Goal: Use online tool/utility: Utilize a website feature to perform a specific function

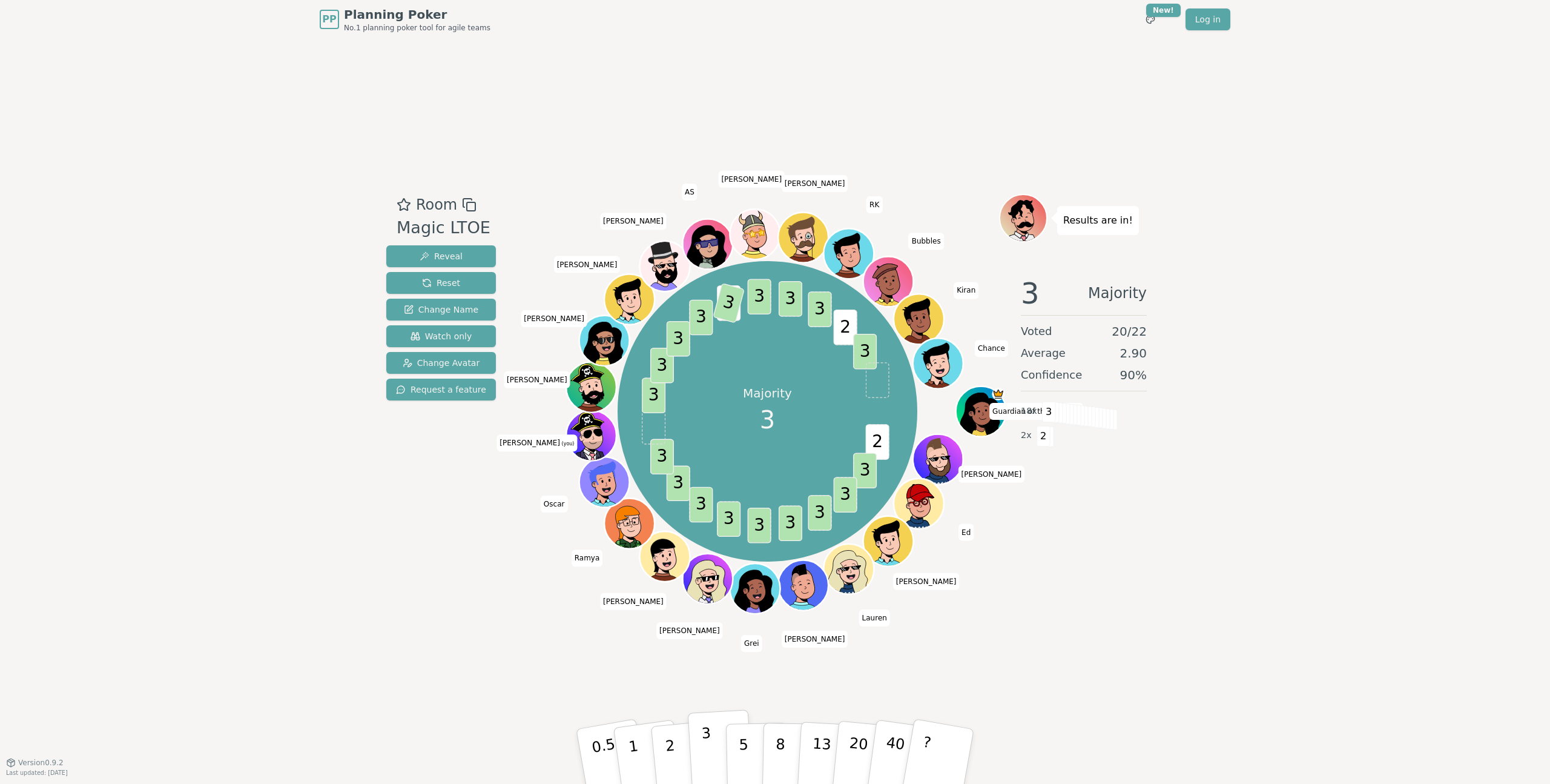
click at [705, 772] on p "3" at bounding box center [708, 756] width 13 height 66
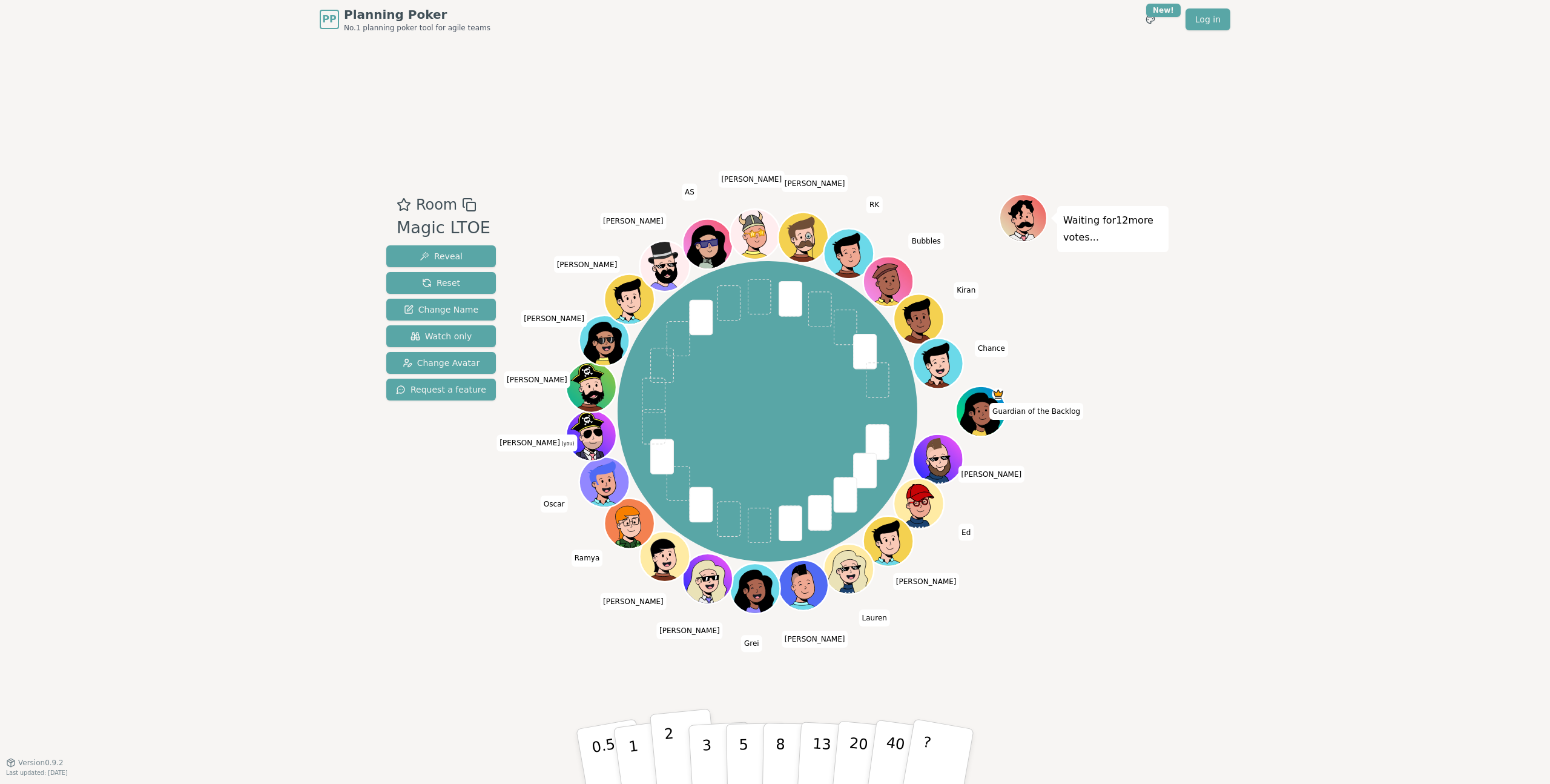
click at [677, 751] on button "2" at bounding box center [684, 756] width 69 height 96
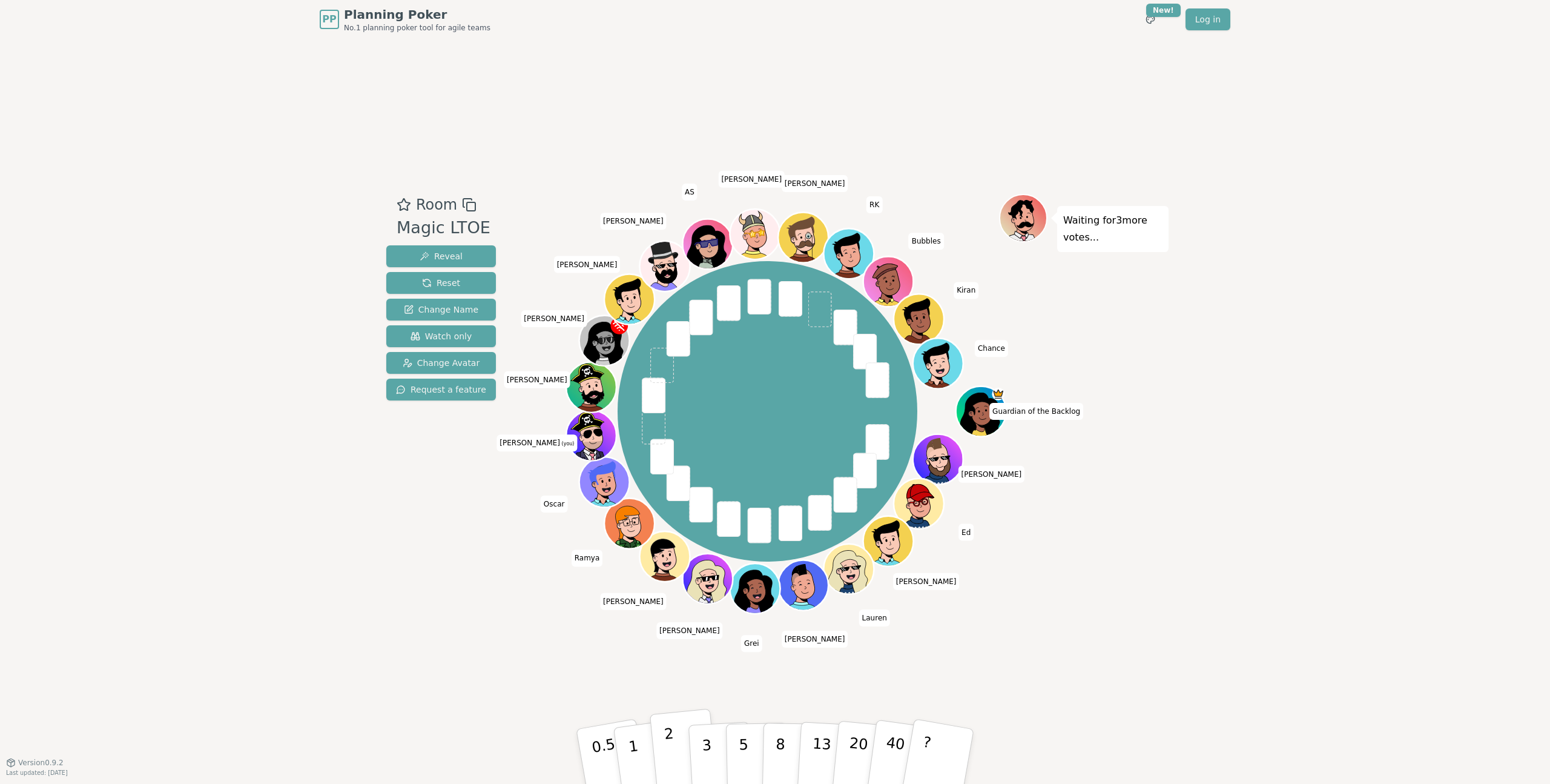
click at [688, 754] on button "2" at bounding box center [684, 756] width 69 height 96
click at [710, 751] on p "3" at bounding box center [708, 756] width 13 height 66
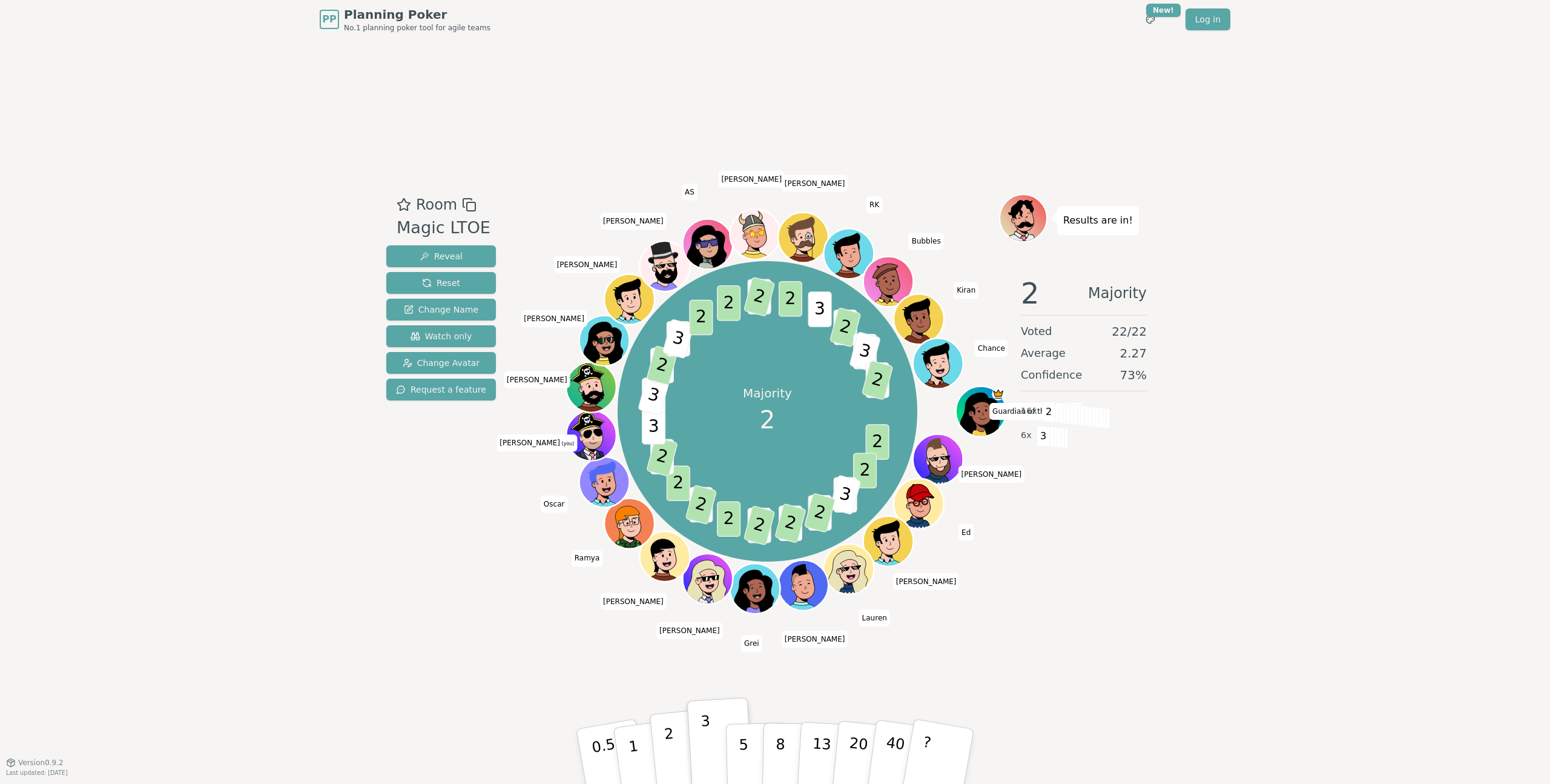
click at [665, 756] on button "2" at bounding box center [684, 756] width 69 height 96
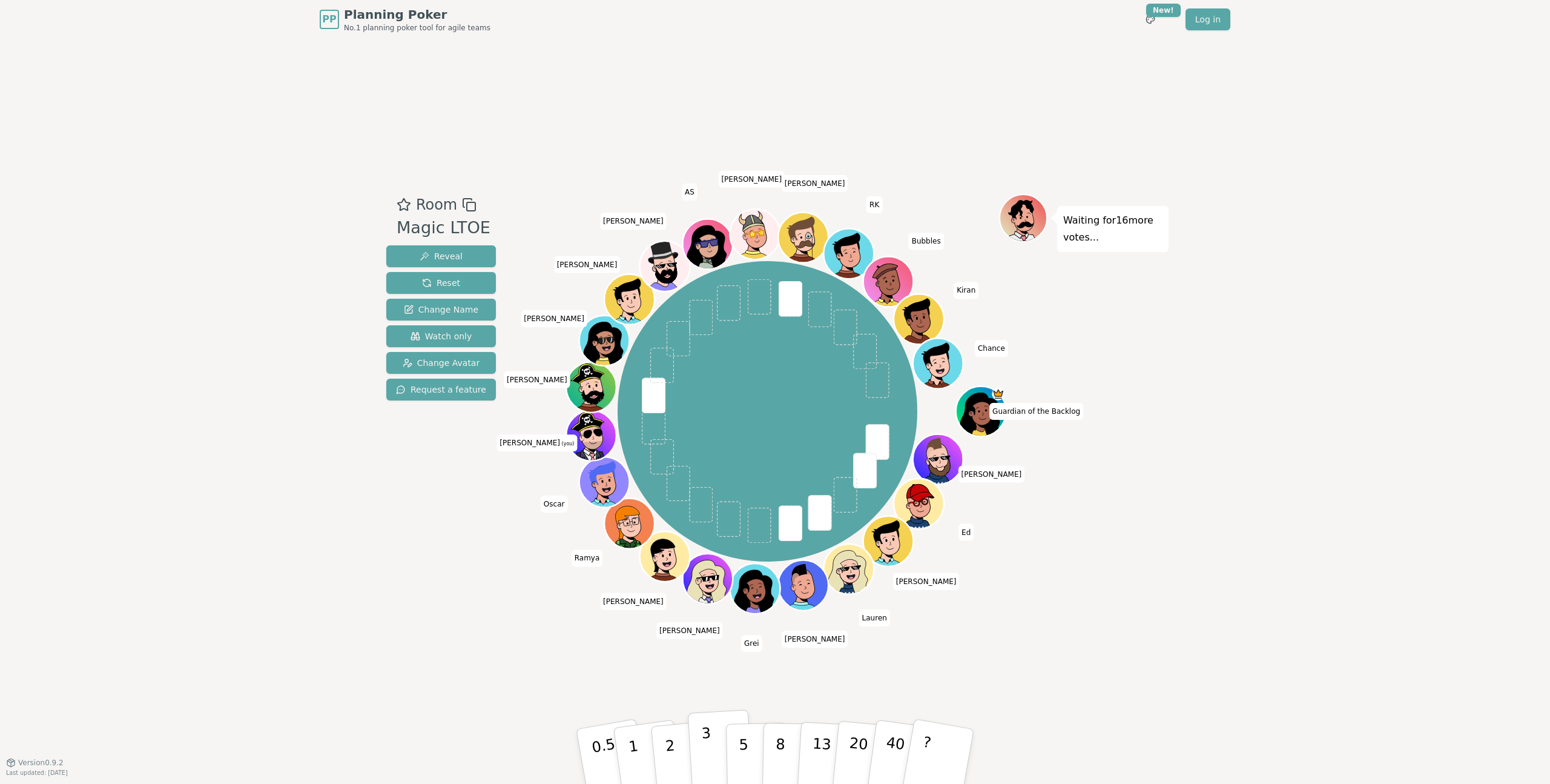
drag, startPoint x: 699, startPoint y: 750, endPoint x: 724, endPoint y: 744, distance: 25.7
click at [700, 750] on button "3" at bounding box center [720, 755] width 66 height 94
click at [705, 756] on p "3" at bounding box center [708, 756] width 13 height 66
click at [749, 759] on button "5" at bounding box center [757, 755] width 63 height 92
